Goal: Task Accomplishment & Management: Manage account settings

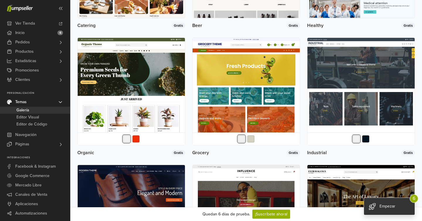
scroll to position [725, 0]
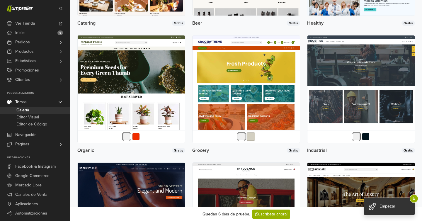
click at [251, 137] on button "button" at bounding box center [251, 136] width 8 height 8
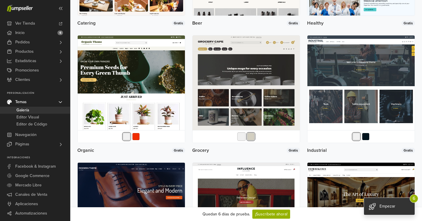
click at [242, 137] on button "button" at bounding box center [241, 136] width 8 height 8
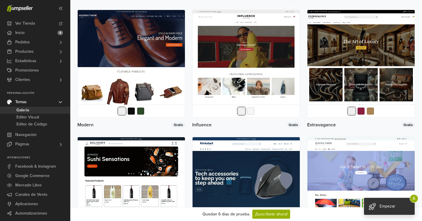
scroll to position [884, 0]
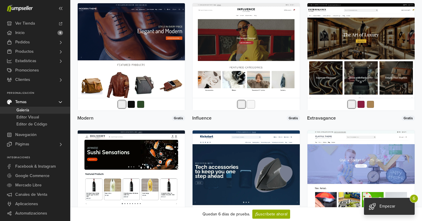
click at [249, 104] on button "button" at bounding box center [251, 104] width 8 height 8
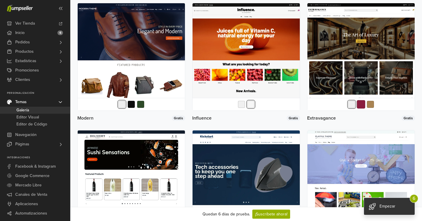
click at [362, 105] on button "button" at bounding box center [361, 104] width 8 height 8
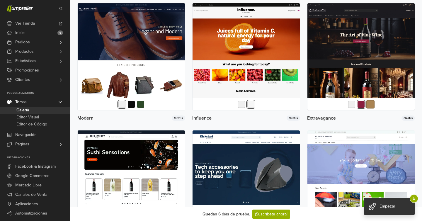
click at [374, 106] on button "button" at bounding box center [370, 104] width 8 height 8
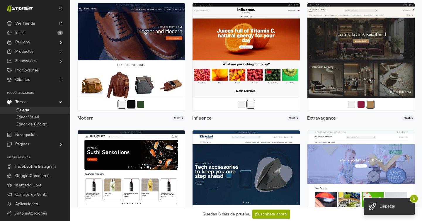
click at [130, 105] on button "button" at bounding box center [131, 104] width 8 height 8
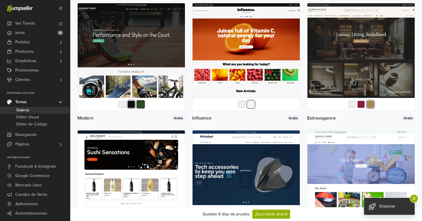
click at [139, 105] on button "button" at bounding box center [140, 104] width 8 height 8
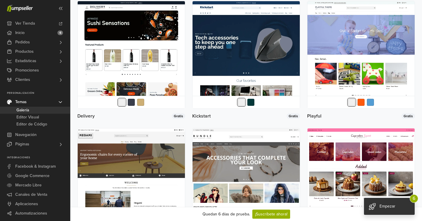
scroll to position [1013, 0]
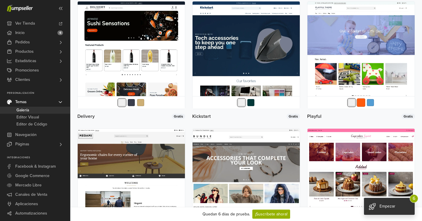
click at [361, 102] on button "button" at bounding box center [361, 102] width 8 height 8
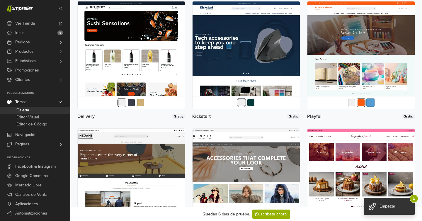
click at [368, 102] on button "button" at bounding box center [370, 102] width 8 height 8
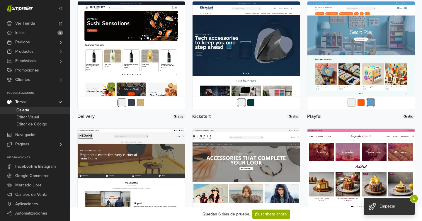
click at [354, 103] on button "button" at bounding box center [351, 102] width 8 height 8
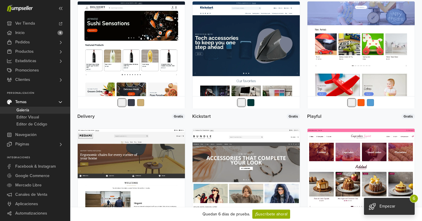
click at [313, 66] on img at bounding box center [360, 54] width 107 height 107
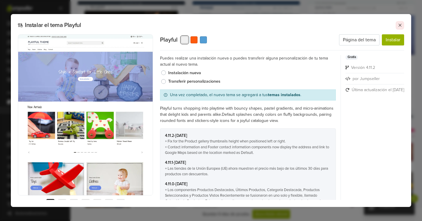
click at [398, 27] on icon at bounding box center [399, 25] width 5 height 5
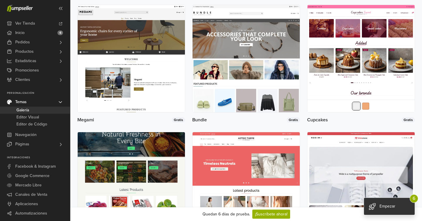
scroll to position [1135, 0]
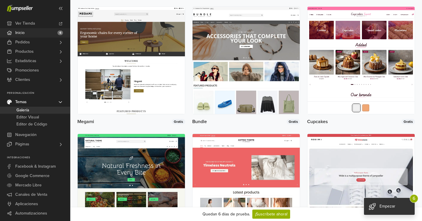
click at [54, 33] on link "Inicio 6" at bounding box center [35, 32] width 70 height 9
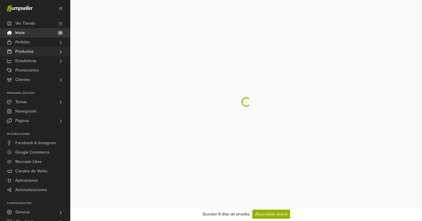
click at [49, 54] on link "Productos" at bounding box center [35, 51] width 70 height 9
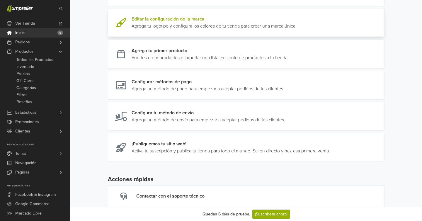
scroll to position [136, 0]
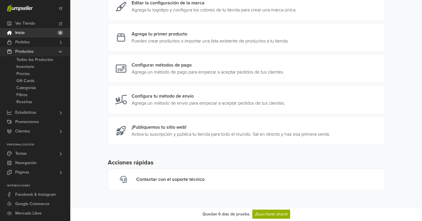
click at [52, 51] on link "Productos" at bounding box center [35, 51] width 70 height 9
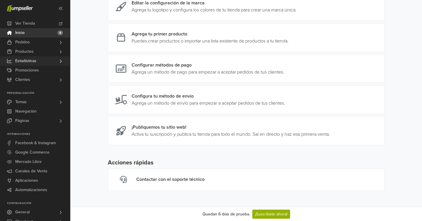
click at [43, 62] on link "Estadísticas" at bounding box center [35, 60] width 70 height 9
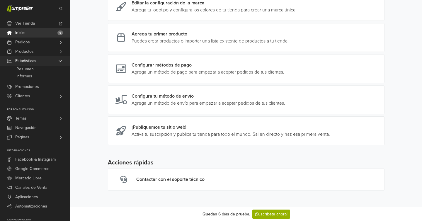
click at [43, 62] on link "Estadísticas" at bounding box center [35, 60] width 70 height 9
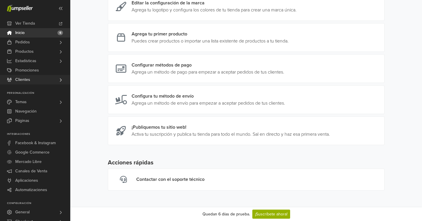
click at [43, 76] on link "Clientes" at bounding box center [35, 79] width 70 height 9
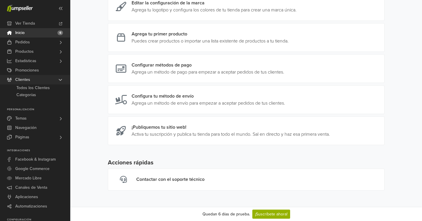
click at [43, 76] on link "Clientes" at bounding box center [35, 79] width 70 height 9
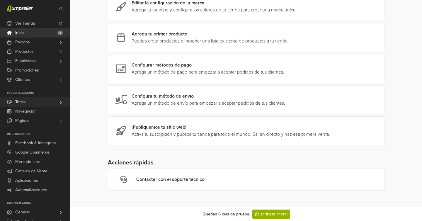
click at [40, 100] on link "Temas" at bounding box center [35, 101] width 70 height 9
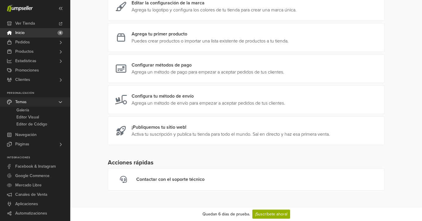
click at [40, 100] on link "Temas" at bounding box center [35, 101] width 70 height 9
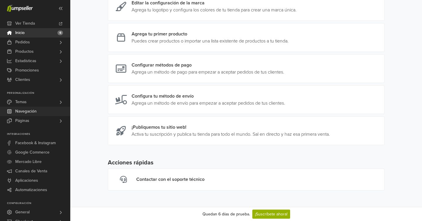
click at [39, 113] on link "Navegación" at bounding box center [35, 111] width 70 height 9
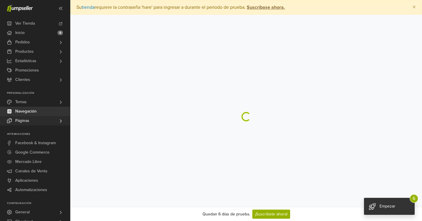
click at [36, 122] on link "Páginas" at bounding box center [35, 120] width 70 height 9
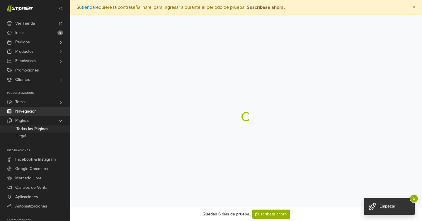
click at [38, 127] on span "Todas las Páginas" at bounding box center [32, 128] width 32 height 7
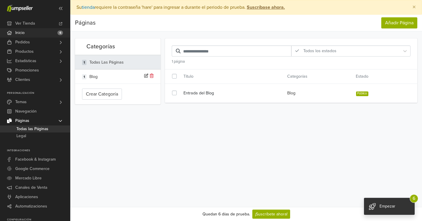
click at [31, 33] on link "Inicio 6" at bounding box center [35, 32] width 70 height 9
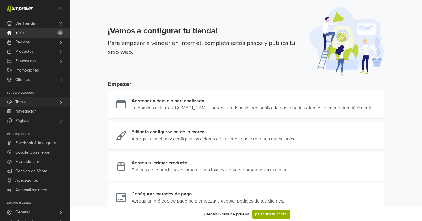
click at [33, 104] on link "Temas" at bounding box center [35, 101] width 70 height 9
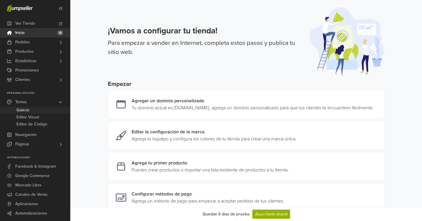
click at [36, 112] on link "Galería" at bounding box center [35, 110] width 70 height 7
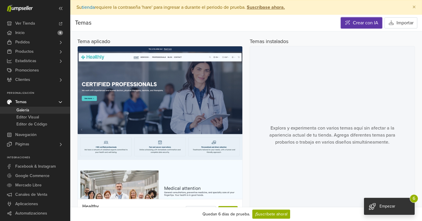
click at [365, 25] on link "Crear con IA" at bounding box center [361, 22] width 41 height 11
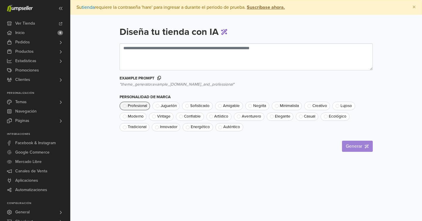
click at [140, 107] on span "Profesional" at bounding box center [137, 106] width 19 height 4
click at [235, 104] on span "Amigable" at bounding box center [231, 106] width 17 height 4
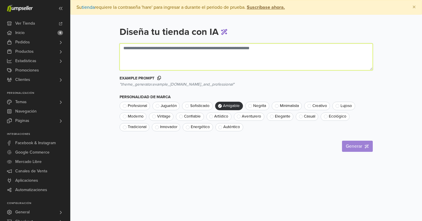
click at [221, 45] on textarea at bounding box center [245, 56] width 253 height 27
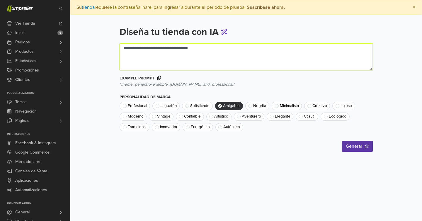
type textarea "**********"
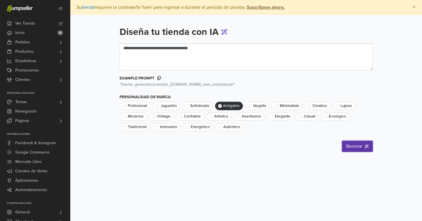
click at [347, 150] on button "Generar" at bounding box center [357, 146] width 31 height 11
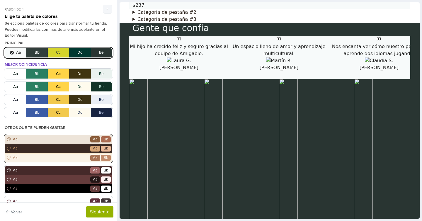
scroll to position [120, 0]
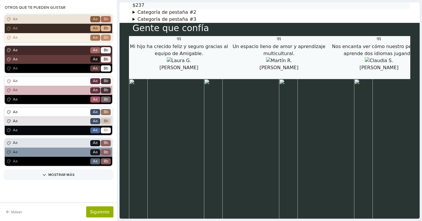
click at [52, 179] on div "Principal Aa Bb Cc Dd Ee Mejor coincidencia Aa Bb Cc Dd Ee Aa Bb Cc Dd Ee Aa Bb…" at bounding box center [58, 60] width 107 height 279
click at [52, 174] on button "Mostrar más" at bounding box center [58, 174] width 107 height 8
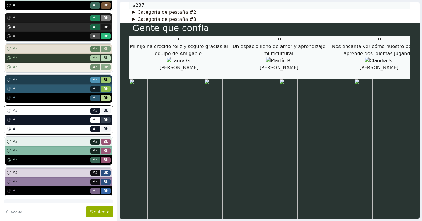
scroll to position [349, 0]
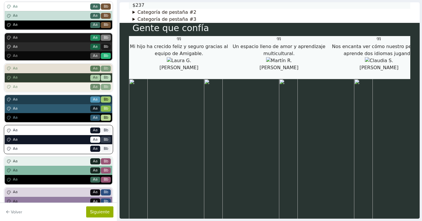
click at [53, 129] on span "Aa" at bounding box center [51, 130] width 78 height 6
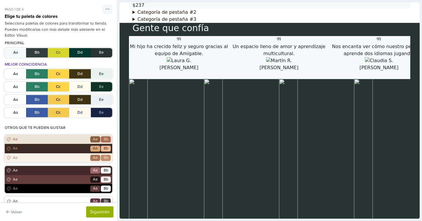
scroll to position [922, 0]
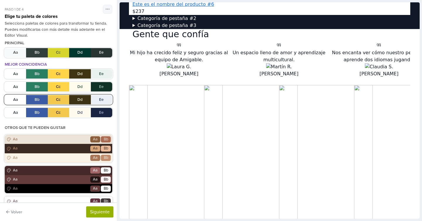
click at [50, 99] on button "Aa Bb Cc Dd Ee" at bounding box center [58, 99] width 107 height 9
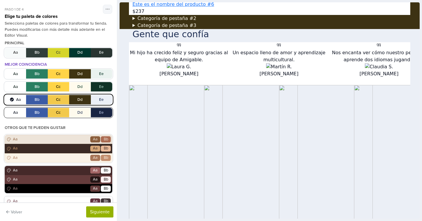
click at [68, 112] on button "Aa Bb Cc Dd Ee" at bounding box center [58, 112] width 107 height 9
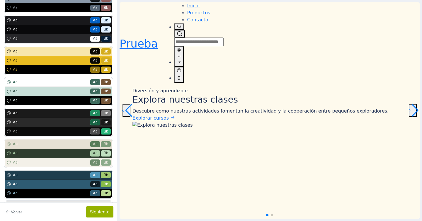
scroll to position [398, 0]
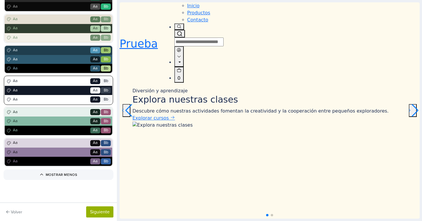
click at [65, 93] on div "Aa Go Aa Bb" at bounding box center [58, 90] width 107 height 9
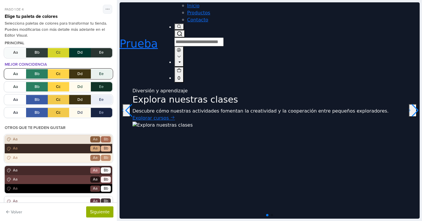
click at [14, 71] on button "Aa Bb Cc Dd Ee" at bounding box center [58, 73] width 107 height 9
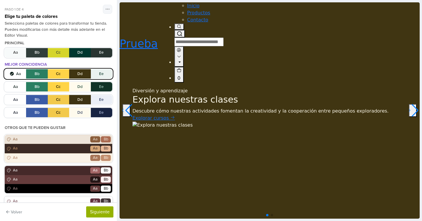
click at [15, 92] on div "Aa Bb Cc Dd Ee Aa Bb Cc Dd Ee Aa Bb Cc Dd Ee Aa Bb Cc Dd Ee" at bounding box center [58, 93] width 107 height 48
click at [10, 85] on button "Aa Bb Cc Dd Ee" at bounding box center [58, 86] width 107 height 9
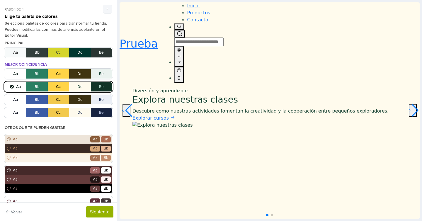
click at [10, 94] on div "Aa Bb Cc Dd Ee Aa Bb Cc Dd Ee Aa Bb Cc Dd Ee Aa Bb Cc Dd Ee" at bounding box center [58, 93] width 107 height 48
click at [10, 98] on button "Aa Bb Cc Dd Ee" at bounding box center [58, 99] width 107 height 9
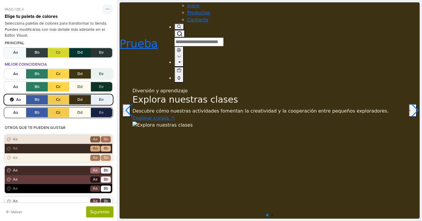
click at [11, 116] on button "Aa Bb Cc Dd Ee" at bounding box center [58, 112] width 107 height 9
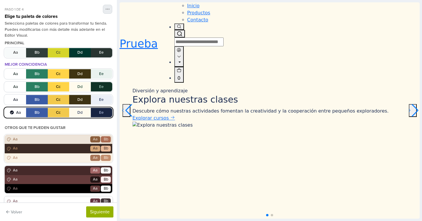
click at [111, 8] on button "button" at bounding box center [107, 9] width 9 height 9
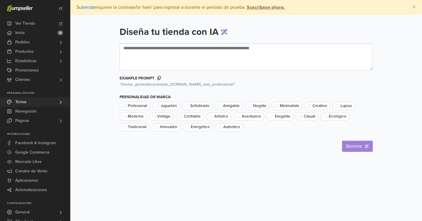
click at [34, 100] on link "Temas" at bounding box center [35, 101] width 70 height 9
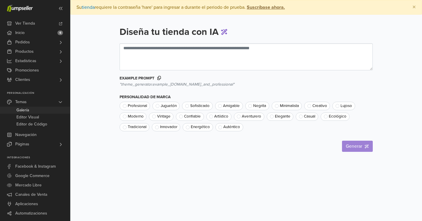
click at [33, 109] on link "Galería" at bounding box center [35, 110] width 70 height 7
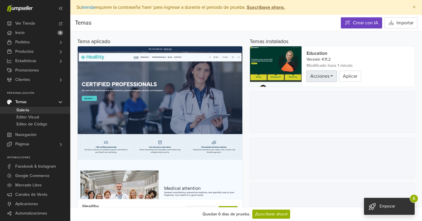
click at [331, 77] on link "Acciones" at bounding box center [321, 76] width 30 height 11
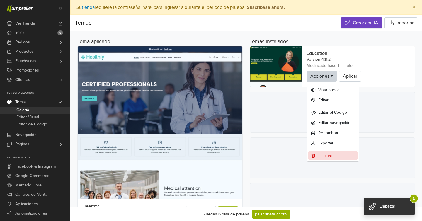
click at [325, 154] on link "Eliminar" at bounding box center [332, 155] width 49 height 9
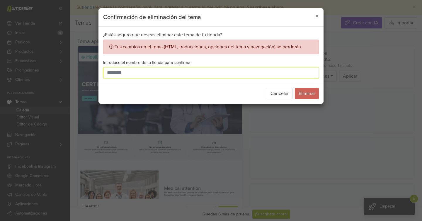
click at [265, 73] on input "Introduce el nombre de tu tienda para confirmar" at bounding box center [210, 72] width 215 height 11
type input "********"
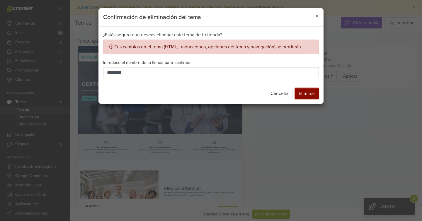
click at [305, 90] on button "Eliminar" at bounding box center [307, 93] width 24 height 11
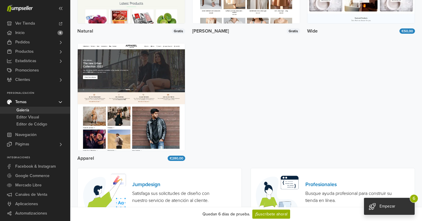
scroll to position [1389, 0]
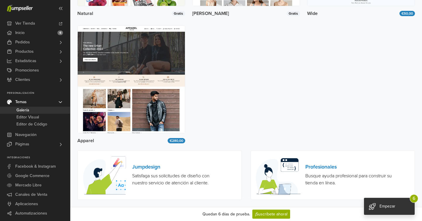
click at [49, 102] on link "Temas" at bounding box center [35, 101] width 70 height 9
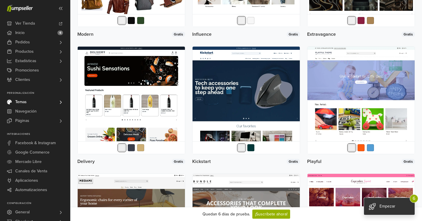
scroll to position [985, 0]
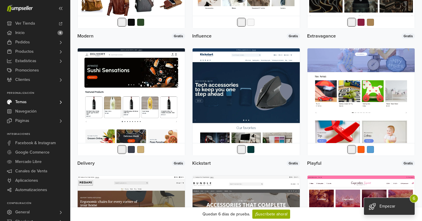
click at [358, 74] on img at bounding box center [360, 101] width 107 height 107
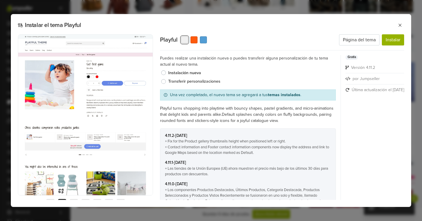
click at [204, 83] on label "Transferir personalizaciones" at bounding box center [251, 81] width 167 height 6
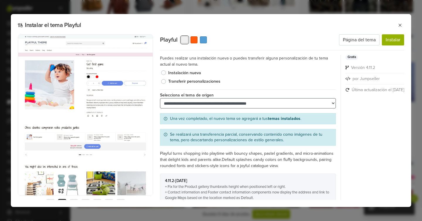
click at [215, 107] on select "**********" at bounding box center [248, 103] width 176 height 10
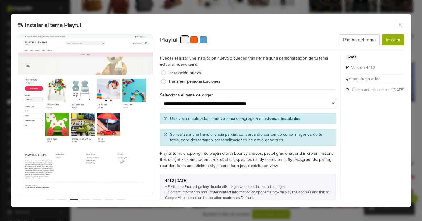
click at [191, 72] on label "Instalación nueva" at bounding box center [251, 73] width 167 height 6
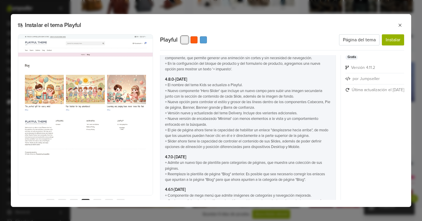
scroll to position [783, 0]
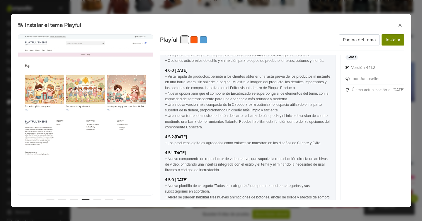
click at [396, 40] on button "Instalar" at bounding box center [392, 39] width 22 height 11
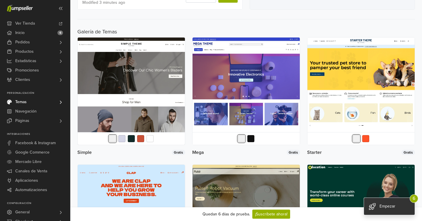
scroll to position [234, 0]
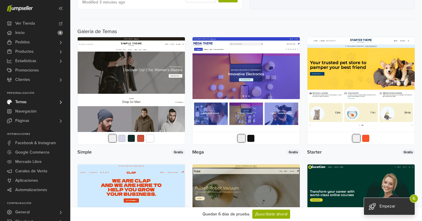
click at [148, 137] on button "button" at bounding box center [150, 138] width 8 height 8
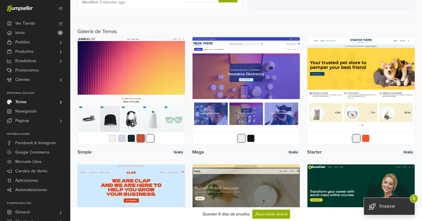
click at [143, 140] on button "button" at bounding box center [140, 138] width 8 height 8
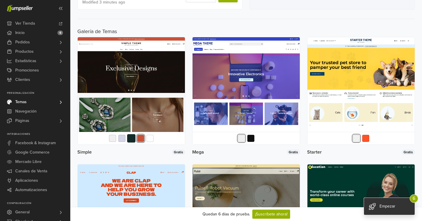
click at [132, 138] on button "button" at bounding box center [131, 138] width 8 height 8
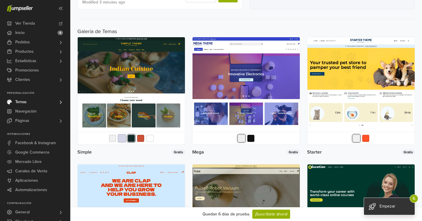
click at [124, 138] on button "button" at bounding box center [122, 138] width 8 height 8
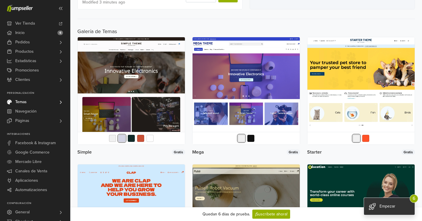
scroll to position [0, 0]
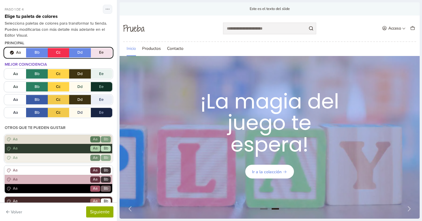
click at [128, 29] on link "Prueba" at bounding box center [133, 28] width 21 height 8
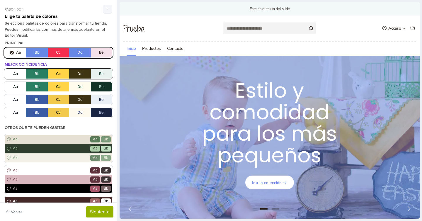
click at [17, 74] on button "Aa Bb Cc Dd Ee" at bounding box center [58, 73] width 107 height 9
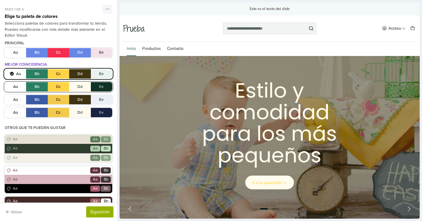
click at [16, 84] on button "Aa Bb Cc Dd Ee" at bounding box center [58, 86] width 107 height 9
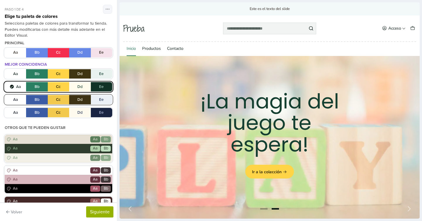
click at [13, 104] on button "Aa Bb Cc Dd Ee" at bounding box center [58, 99] width 107 height 9
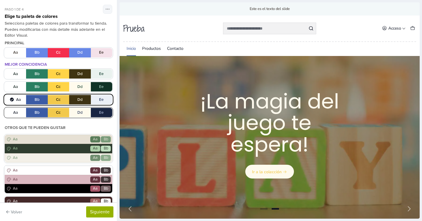
click at [13, 111] on button "Aa Bb Cc Dd Ee" at bounding box center [58, 112] width 107 height 9
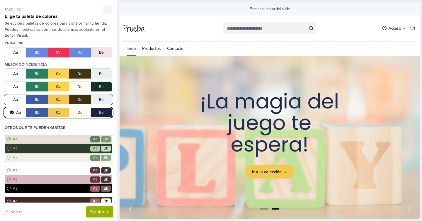
click at [12, 96] on button "Aa Bb Cc Dd Ee" at bounding box center [58, 99] width 107 height 9
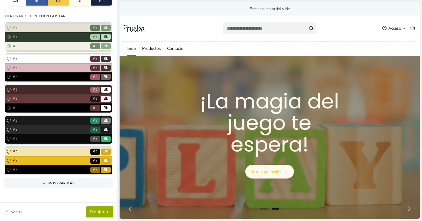
scroll to position [120, 0]
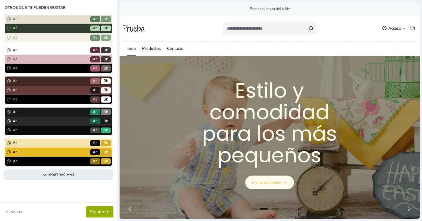
click at [33, 171] on button "Mostrar más" at bounding box center [58, 174] width 107 height 8
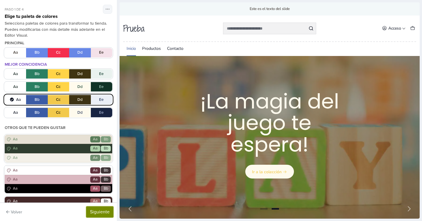
click at [89, 211] on button "Siguiente" at bounding box center [99, 211] width 27 height 11
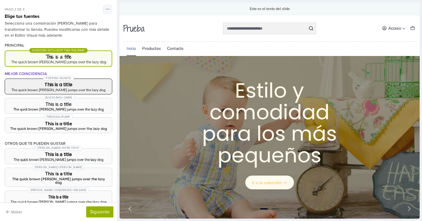
click at [80, 85] on h3 "This is a title" at bounding box center [58, 84] width 97 height 5
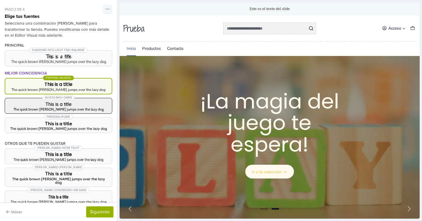
click at [82, 107] on button "Quicksand + Cabin This is a title The quick brown [PERSON_NAME] jumps over the …" at bounding box center [58, 106] width 107 height 16
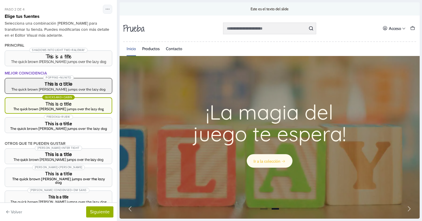
click at [82, 90] on div "The quick brown [PERSON_NAME] jumps over the lazy dog" at bounding box center [58, 90] width 97 height 4
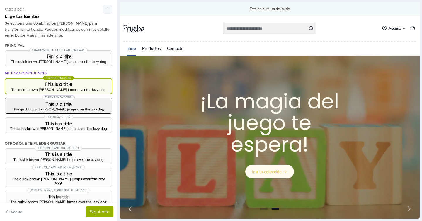
click at [85, 113] on button "Quicksand + Cabin This is a title The quick brown [PERSON_NAME] jumps over the …" at bounding box center [58, 106] width 107 height 16
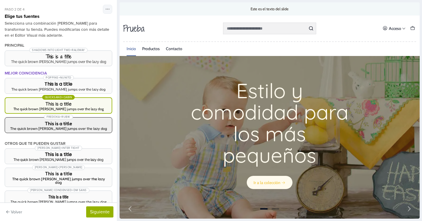
click at [85, 122] on h3 "This is a title" at bounding box center [58, 123] width 97 height 5
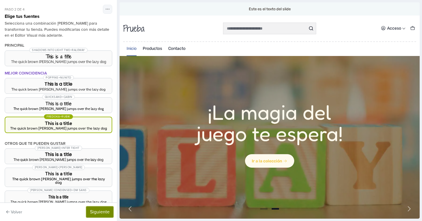
click at [101, 212] on button "Siguiente" at bounding box center [99, 211] width 27 height 11
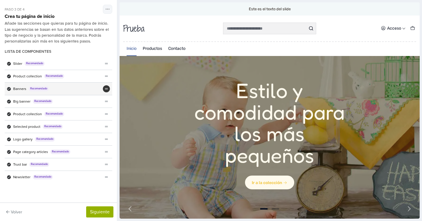
scroll to position [0, 0]
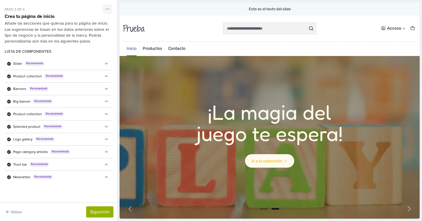
click at [132, 30] on link "Prueba" at bounding box center [133, 28] width 21 height 8
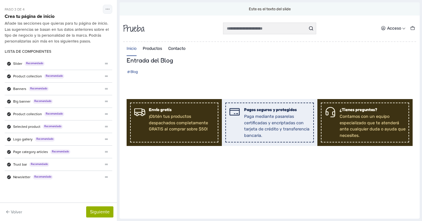
scroll to position [1448, 0]
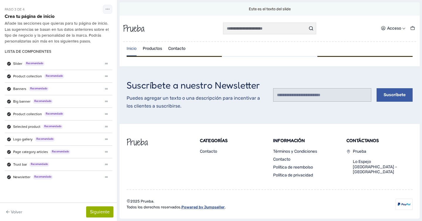
click at [223, 206] on link "Powered by Jumpseller" at bounding box center [202, 207] width 43 height 4
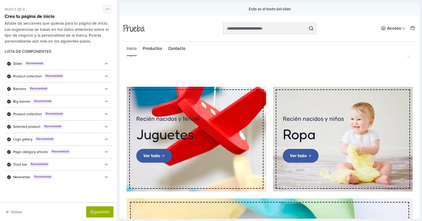
scroll to position [0, 0]
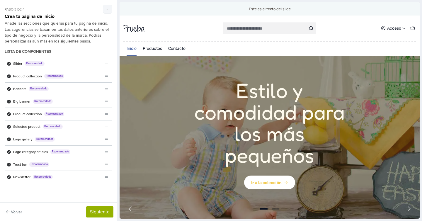
click at [160, 92] on link "1 / 2" at bounding box center [269, 138] width 300 height 164
click at [100, 215] on button "Siguiente" at bounding box center [99, 211] width 27 height 11
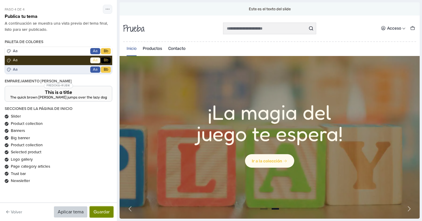
click at [107, 212] on button "Guardar" at bounding box center [102, 211] width 24 height 11
